Goal: Register for event/course

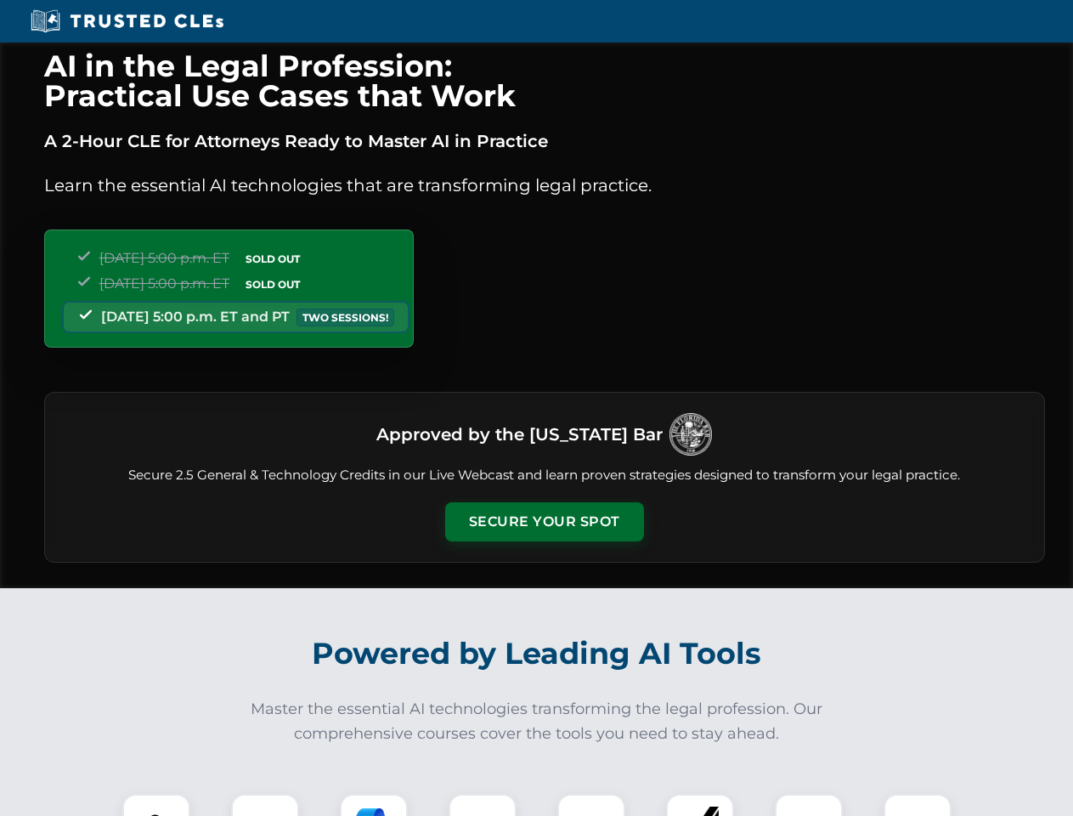
click at [544, 522] on button "Secure Your Spot" at bounding box center [544, 521] width 199 height 39
click at [156, 805] on img at bounding box center [156, 827] width 49 height 49
